Goal: Task Accomplishment & Management: Find specific page/section

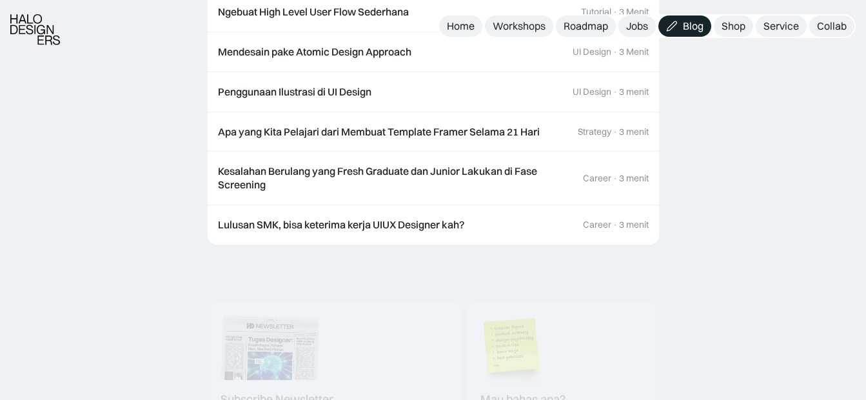
scroll to position [3473, 0]
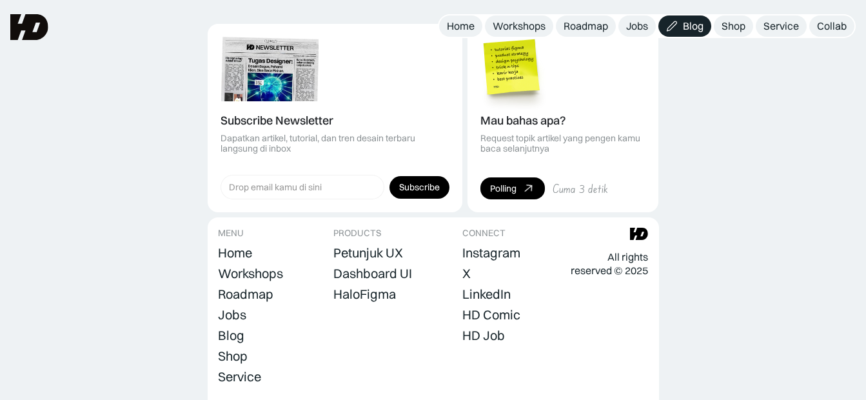
click at [28, 23] on img at bounding box center [29, 27] width 38 height 26
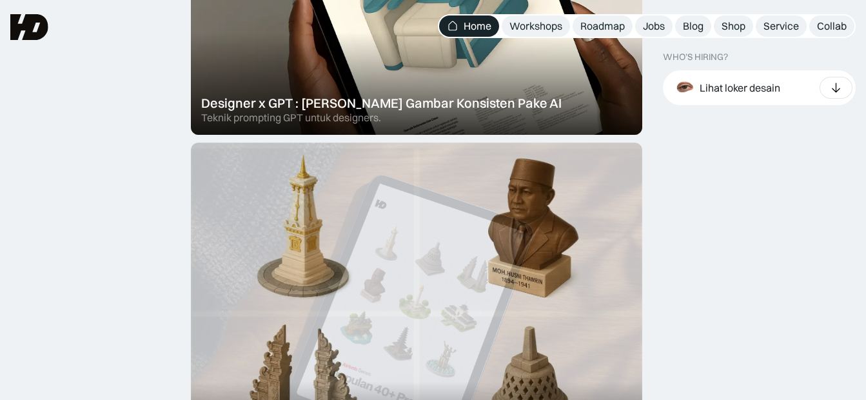
scroll to position [648, 0]
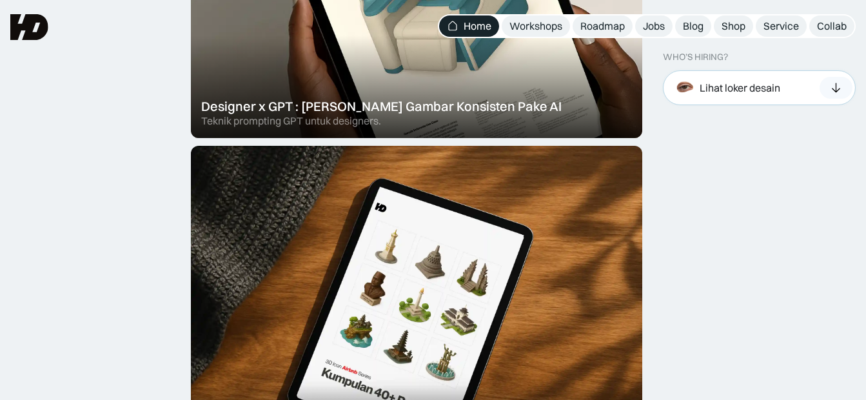
click at [732, 97] on div "Lihat loker desain" at bounding box center [725, 87] width 109 height 28
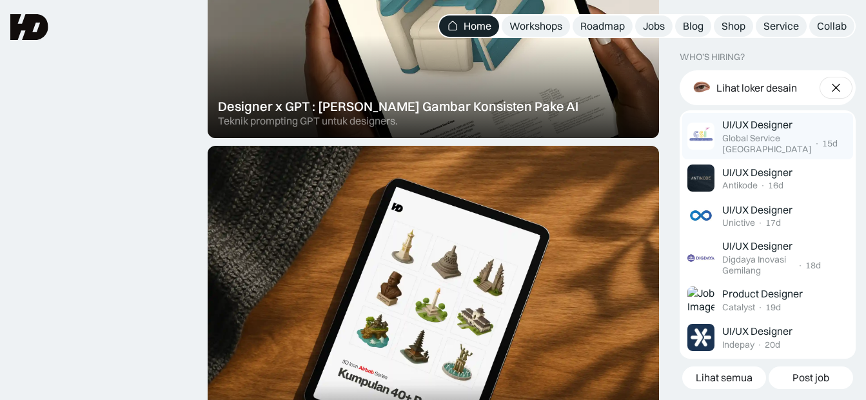
click at [720, 134] on div "UI/UX Designer Global Service [GEOGRAPHIC_DATA] · 15d" at bounding box center [762, 136] width 150 height 36
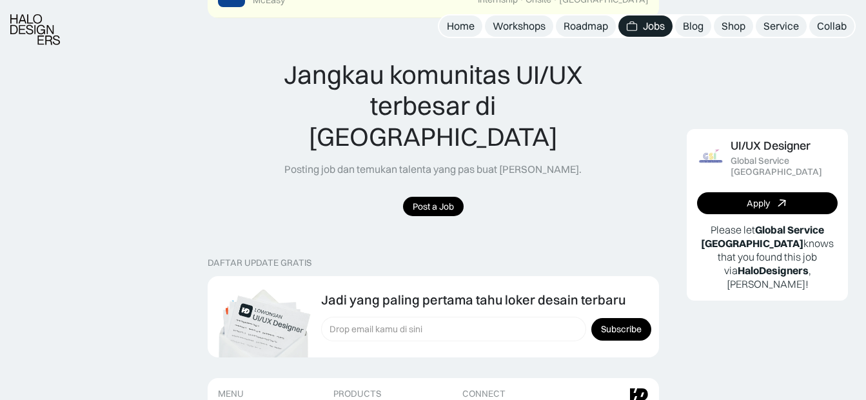
scroll to position [1034, 0]
